Goal: Task Accomplishment & Management: Complete application form

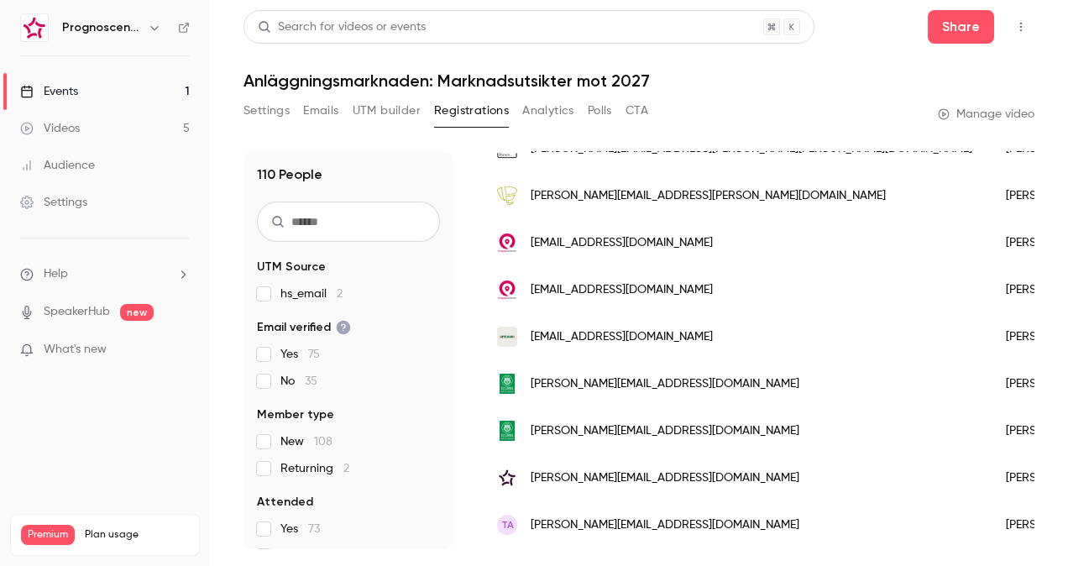
scroll to position [315, 0]
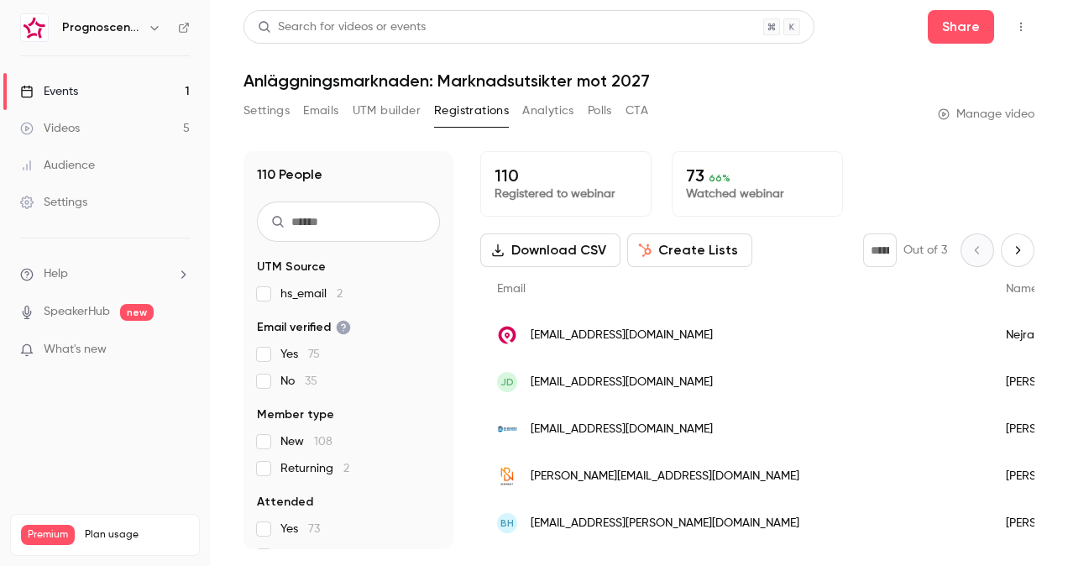
click at [606, 387] on span "[EMAIL_ADDRESS][DOMAIN_NAME]" at bounding box center [621, 383] width 182 height 18
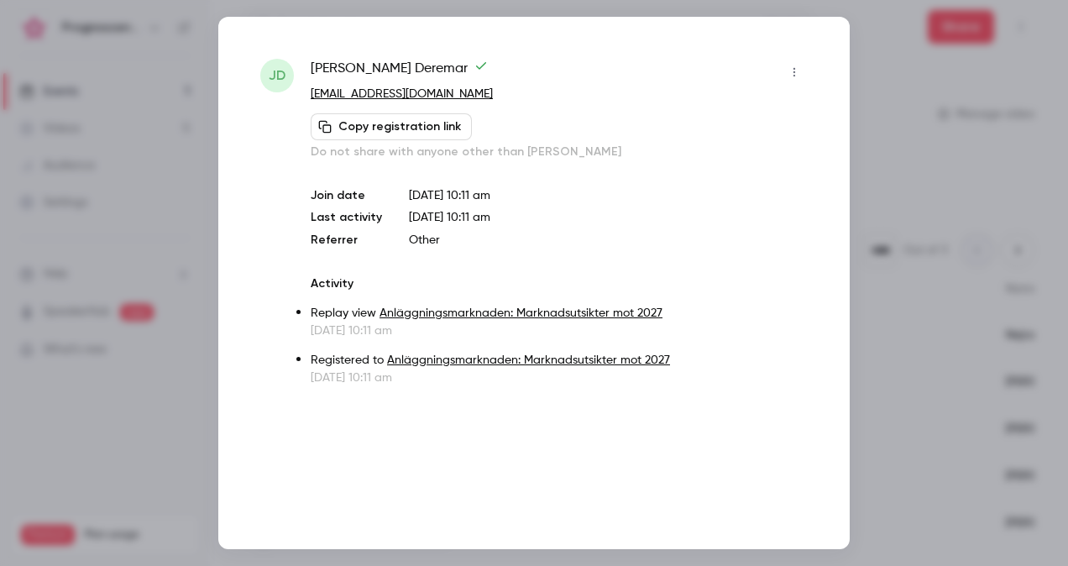
click at [888, 232] on div at bounding box center [534, 283] width 1068 height 566
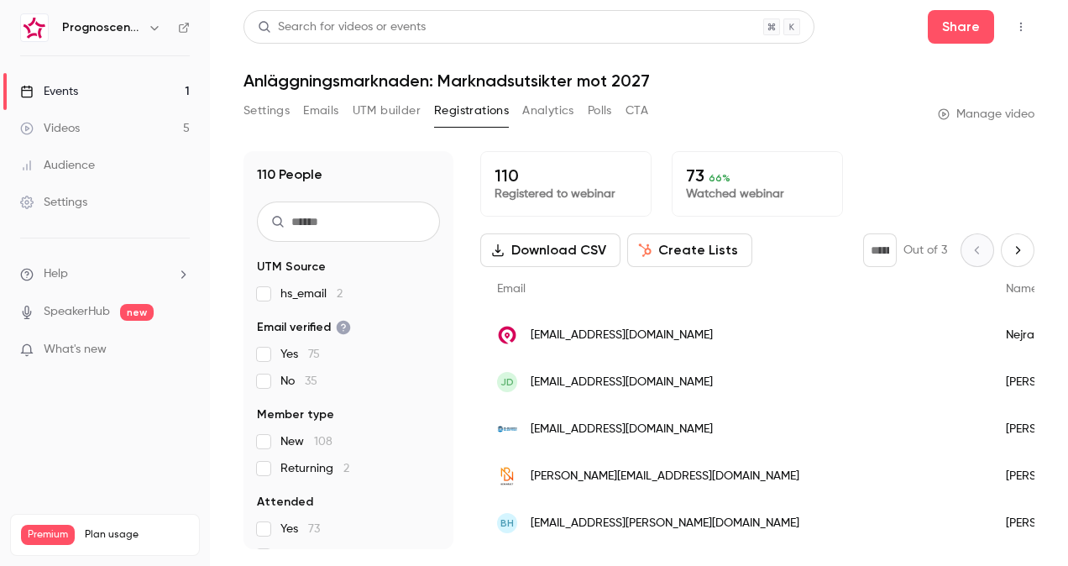
scroll to position [84, 0]
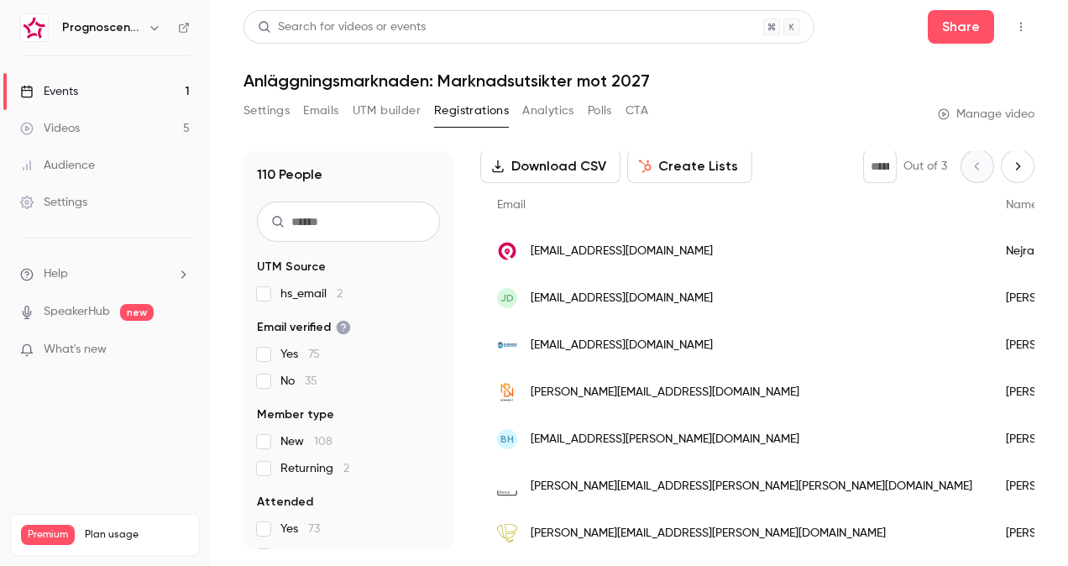
click at [114, 133] on link "Videos 5" at bounding box center [105, 128] width 210 height 37
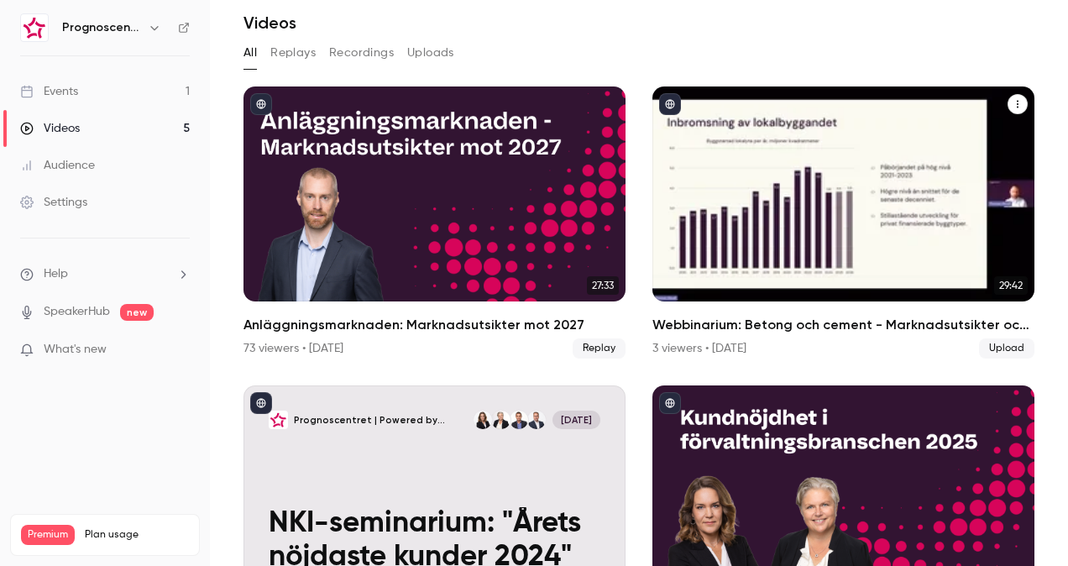
scroll to position [84, 0]
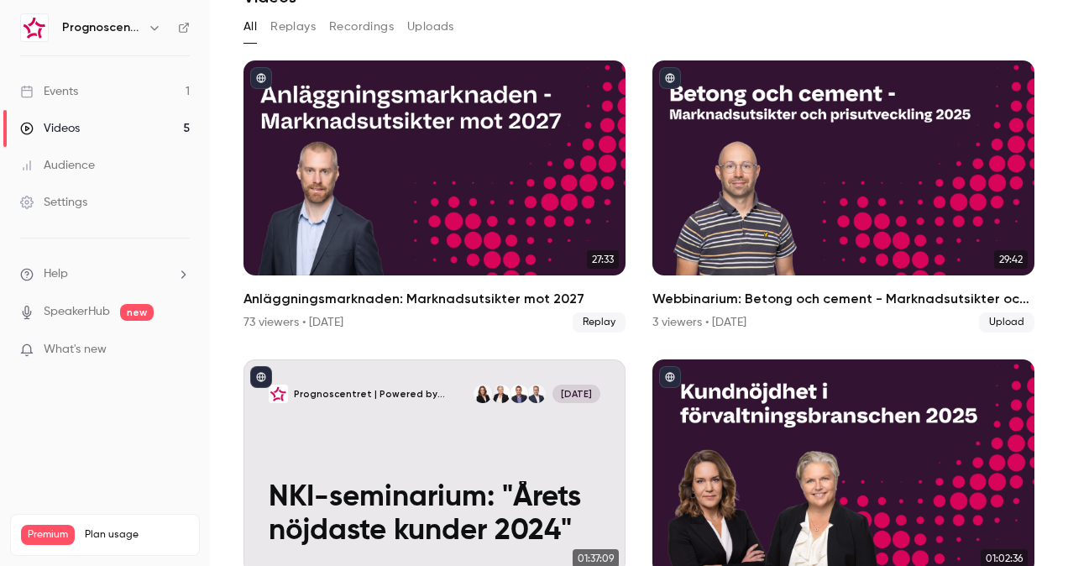
click at [101, 96] on link "Events 1" at bounding box center [105, 91] width 210 height 37
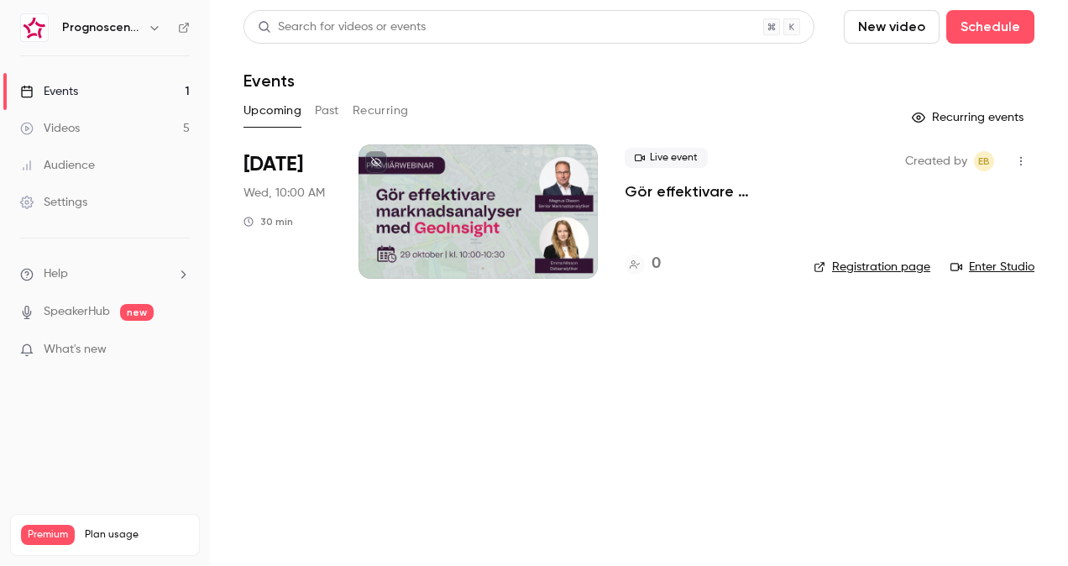
click at [907, 32] on button "New video" at bounding box center [892, 27] width 96 height 34
click at [975, 34] on div at bounding box center [534, 283] width 1068 height 566
click at [980, 30] on button "Schedule" at bounding box center [990, 27] width 88 height 34
click at [936, 72] on div "One time event" at bounding box center [957, 73] width 128 height 17
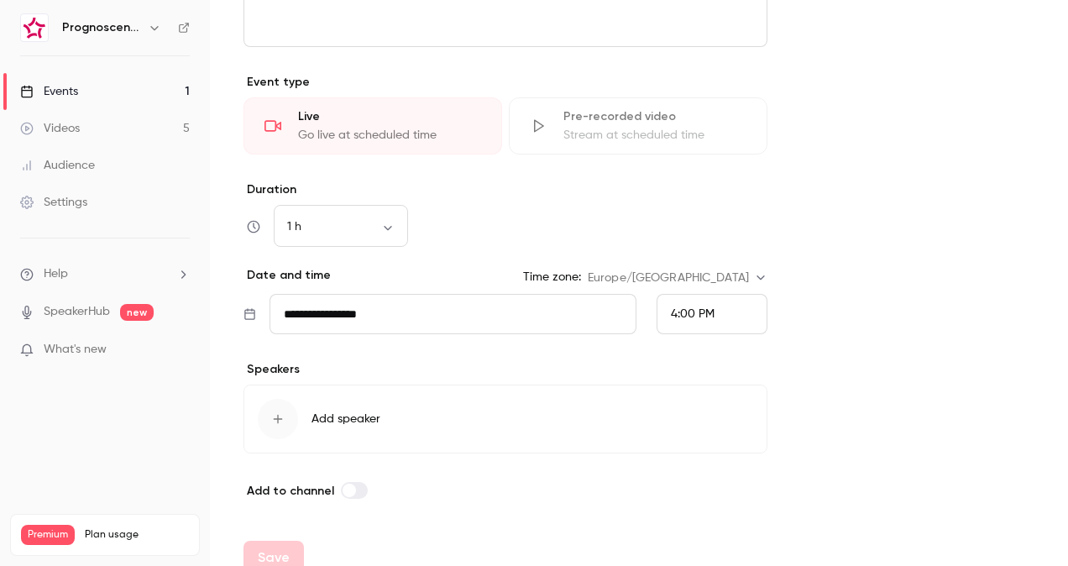
scroll to position [729, 0]
